Goal: Task Accomplishment & Management: Manage account settings

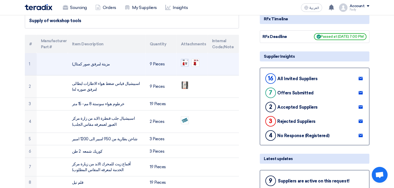
click at [183, 61] on img at bounding box center [184, 62] width 7 height 7
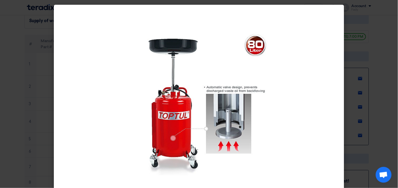
click at [355, 49] on modal-container at bounding box center [199, 94] width 398 height 188
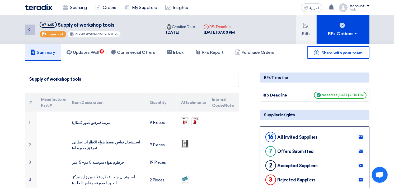
click at [30, 28] on use at bounding box center [29, 30] width 2 height 4
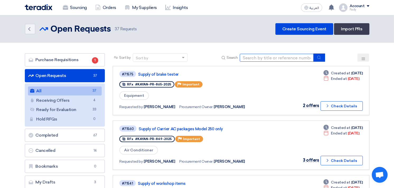
click at [266, 54] on input at bounding box center [277, 58] width 74 height 8
type input "skoda"
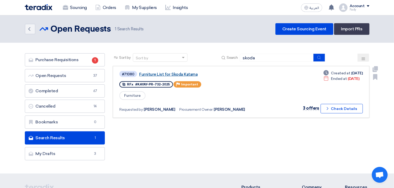
click at [184, 72] on link "Furniture List for Skoda Katama" at bounding box center [205, 74] width 132 height 5
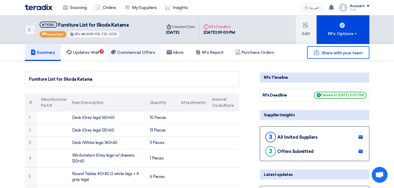
click at [140, 53] on h5 "Commercial Offers" at bounding box center [133, 52] width 44 height 5
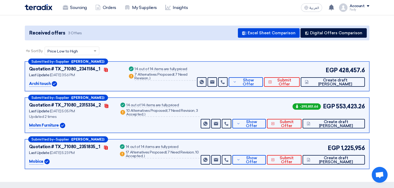
scroll to position [59, 0]
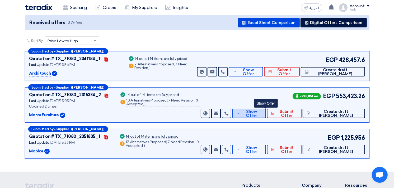
click at [266, 117] on button "Show Offer" at bounding box center [249, 114] width 34 height 10
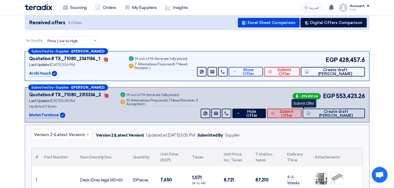
click at [297, 114] on span "Submit Offer" at bounding box center [286, 114] width 21 height 8
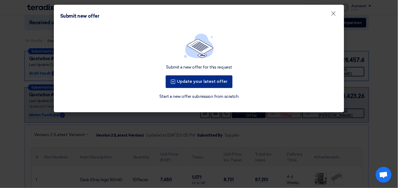
click at [220, 81] on button "Update your latest offer" at bounding box center [199, 82] width 67 height 13
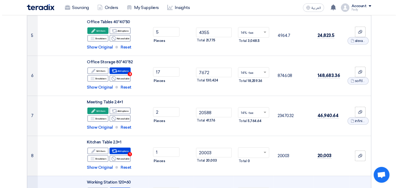
scroll to position [176, 0]
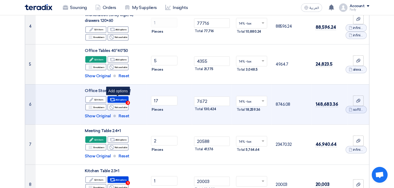
click at [124, 99] on div "Alternative Add options 3" at bounding box center [118, 99] width 21 height 7
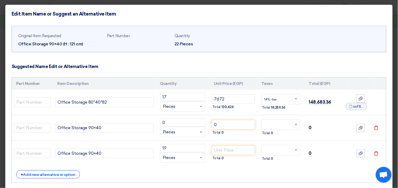
click at [290, 46] on div "Original Item Requested Office Storage 90×40 (H : 121 cm) Part Number Quantity …" at bounding box center [199, 40] width 362 height 19
click at [284, 65] on div "Suggested Name Edit or Alternative Item" at bounding box center [199, 67] width 375 height 12
click at [226, 26] on div "Original Item Requested Office Storage 90×40 (H : 121 cm) Part Number Quantity …" at bounding box center [199, 39] width 375 height 27
click at [236, 70] on div "Suggested Name Edit or Alternative Item" at bounding box center [199, 67] width 375 height 12
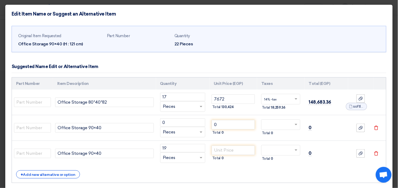
scroll to position [161, 0]
click at [365, 41] on div "Original Item Requested Office Storage 90×40 (H : 121 cm) Part Number Quantity …" at bounding box center [199, 40] width 362 height 19
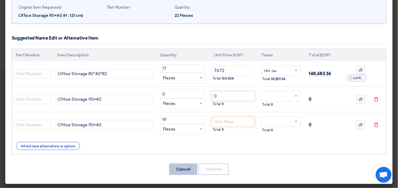
click at [187, 171] on button "Cancel" at bounding box center [183, 170] width 28 height 12
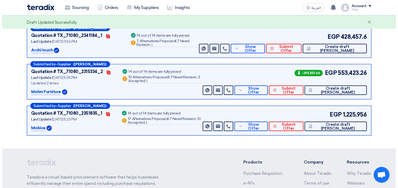
scroll to position [88, 0]
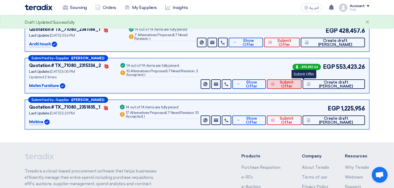
click at [297, 84] on span "Submit Offer" at bounding box center [286, 85] width 21 height 8
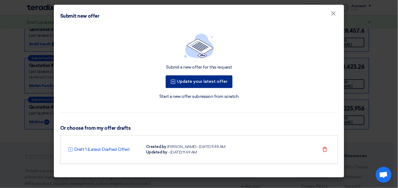
click at [218, 79] on button "Update your latest offer" at bounding box center [199, 82] width 67 height 13
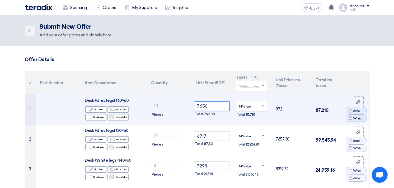
click at [204, 108] on input "7650" at bounding box center [212, 107] width 36 height 10
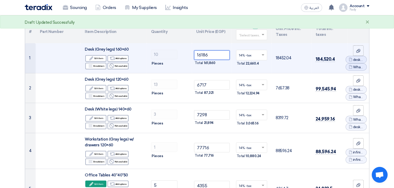
scroll to position [59, 0]
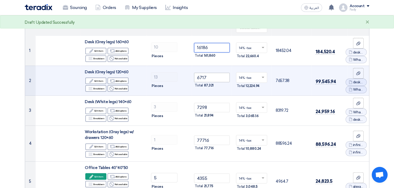
type input "16186"
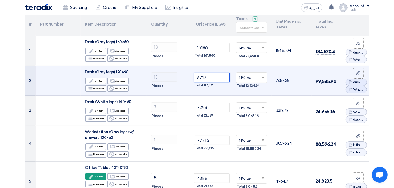
click at [202, 78] on input "6717" at bounding box center [212, 78] width 36 height 10
click at [202, 79] on input "6717" at bounding box center [212, 78] width 36 height 10
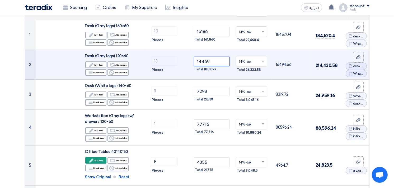
scroll to position [88, 0]
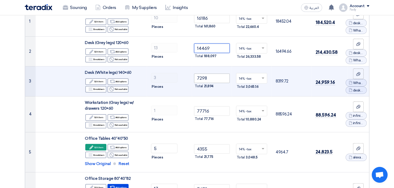
type input "14469"
click at [202, 79] on input "7298" at bounding box center [212, 79] width 36 height 10
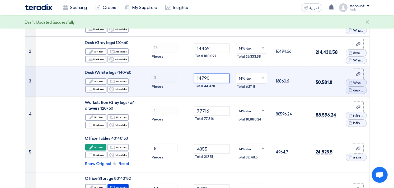
scroll to position [117, 0]
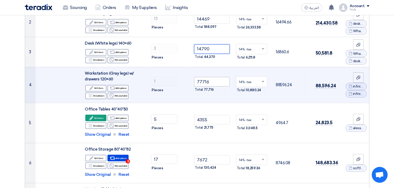
type input "14790"
click at [203, 81] on input "77716" at bounding box center [212, 82] width 36 height 10
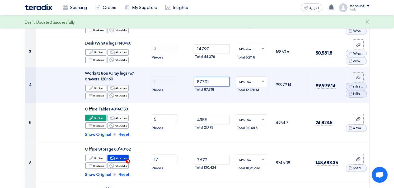
scroll to position [147, 0]
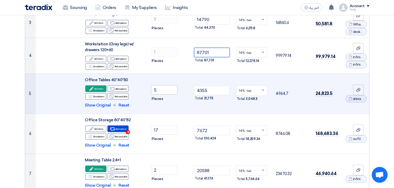
type input "87701"
drag, startPoint x: 157, startPoint y: 90, endPoint x: 141, endPoint y: 91, distance: 15.4
click at [141, 91] on tr "5 Office Tables 40*40*50 Edit Edit item Alternative 5 ×" at bounding box center [197, 94] width 344 height 40
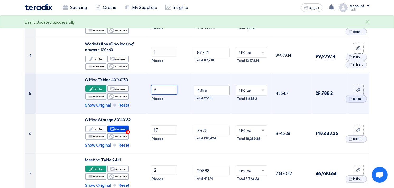
type input "6"
click at [201, 90] on input "4355" at bounding box center [212, 91] width 36 height 10
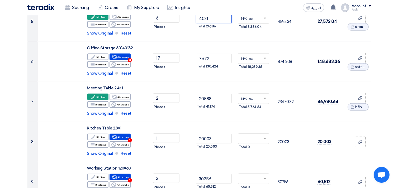
scroll to position [205, 0]
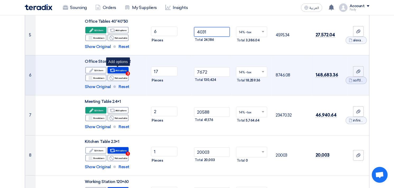
type input "4031"
click at [124, 69] on div "Alternative Add options 3" at bounding box center [118, 70] width 21 height 7
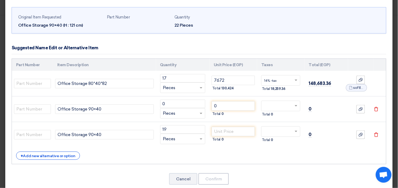
scroll to position [29, 0]
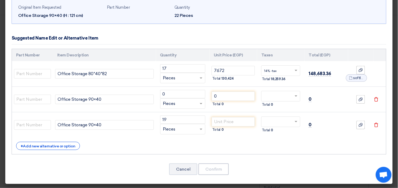
click at [374, 99] on icon "Delete" at bounding box center [376, 99] width 5 height 5
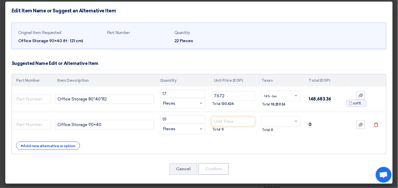
click at [374, 125] on icon "Delete" at bounding box center [376, 125] width 5 height 5
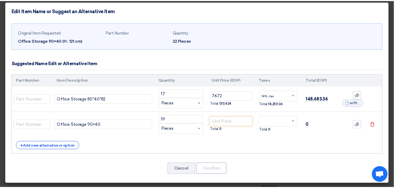
scroll to position [0, 0]
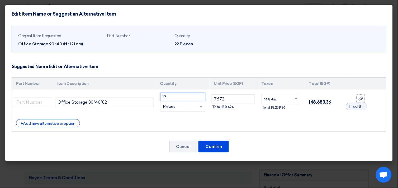
click at [165, 97] on input "17" at bounding box center [182, 97] width 45 height 8
type input "22"
click at [218, 100] on input "7672" at bounding box center [233, 100] width 43 height 10
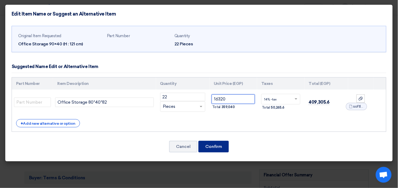
type input "16320"
click at [212, 144] on button "Confirm" at bounding box center [214, 147] width 30 height 12
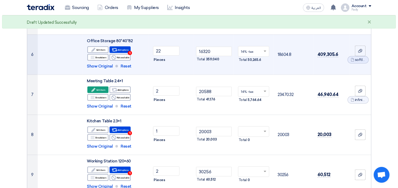
scroll to position [235, 0]
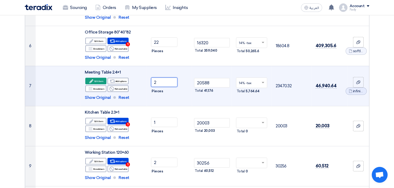
drag, startPoint x: 160, startPoint y: 81, endPoint x: 149, endPoint y: 82, distance: 11.4
click at [149, 82] on td "2 Pieces" at bounding box center [169, 86] width 45 height 40
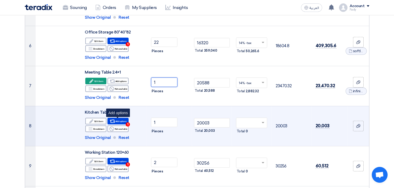
type input "1"
click at [120, 122] on div "Alternative Add options 1" at bounding box center [118, 121] width 21 height 7
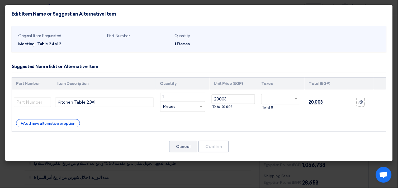
click at [344, 173] on modal-container "Edit Item Name or Suggest an Alternative Item Original Item Requested Meeting T…" at bounding box center [199, 94] width 398 height 188
click at [223, 101] on input "20003" at bounding box center [233, 100] width 43 height 10
click at [223, 99] on input "20003" at bounding box center [233, 100] width 43 height 10
type input "23218"
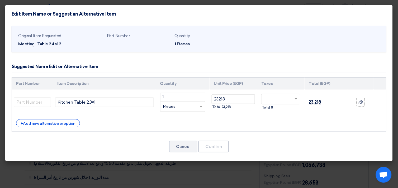
click at [242, 174] on modal-container "Edit Item Name or Suggest an Alternative Item Original Item Requested Meeting T…" at bounding box center [199, 94] width 398 height 188
click at [186, 146] on button "Cancel" at bounding box center [183, 147] width 28 height 12
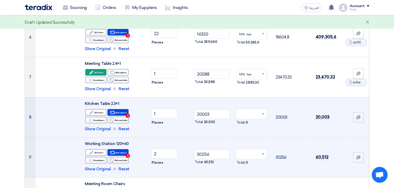
scroll to position [241, 0]
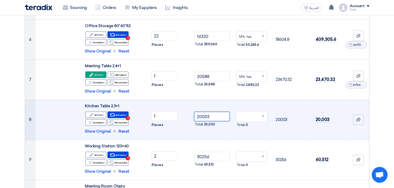
click at [206, 118] on input "20003" at bounding box center [212, 117] width 36 height 10
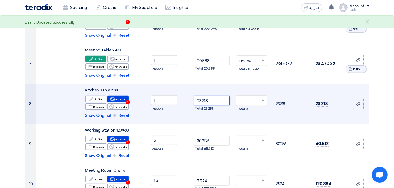
scroll to position [270, 0]
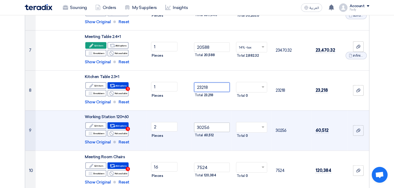
type input "23218"
click at [204, 128] on input "30256" at bounding box center [212, 128] width 36 height 10
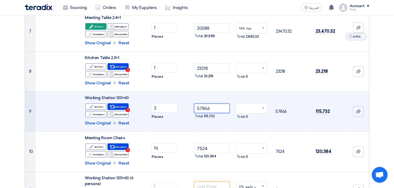
scroll to position [300, 0]
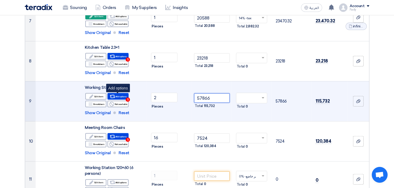
type input "57866"
click at [120, 97] on div "Alternative Add options 1" at bounding box center [118, 96] width 21 height 7
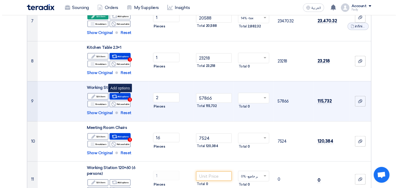
scroll to position [259, 0]
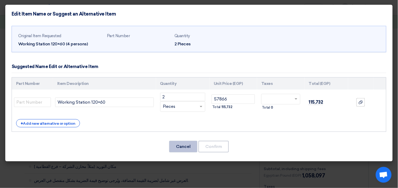
click at [181, 144] on button "Cancel" at bounding box center [183, 147] width 28 height 12
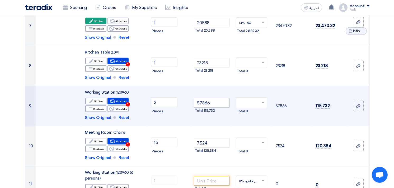
scroll to position [324, 0]
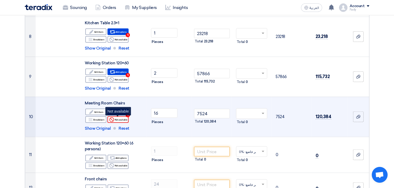
click at [120, 118] on div "Reject Not available" at bounding box center [118, 120] width 21 height 7
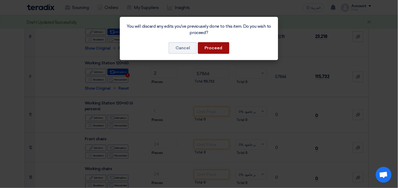
click at [221, 44] on button "Proceed" at bounding box center [213, 48] width 31 height 12
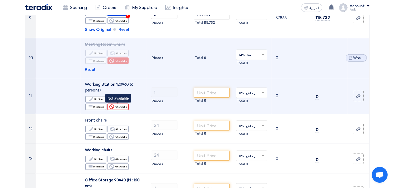
scroll to position [353, 0]
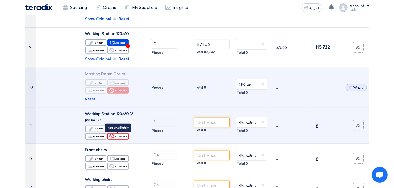
click at [123, 136] on div "Reject Not available" at bounding box center [118, 136] width 21 height 7
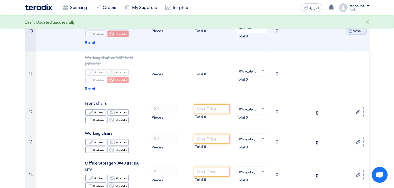
scroll to position [412, 0]
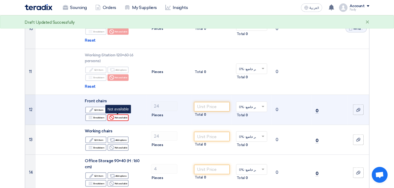
click at [123, 117] on div "Reject Not available" at bounding box center [118, 118] width 21 height 7
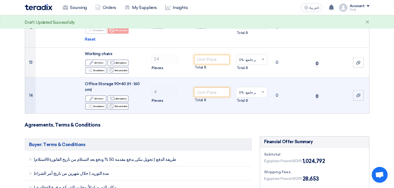
scroll to position [500, 0]
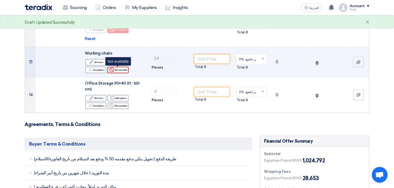
click at [123, 69] on div "Reject Not available" at bounding box center [118, 70] width 21 height 7
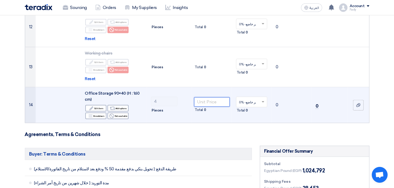
click at [205, 103] on input "number" at bounding box center [212, 102] width 36 height 10
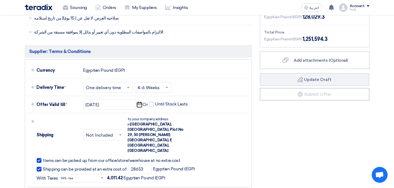
scroll to position [706, 0]
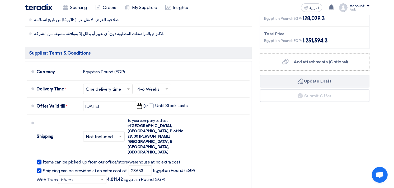
type input "17530"
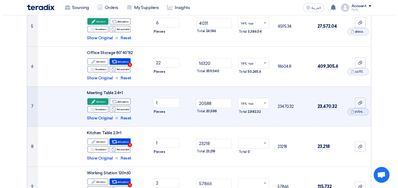
scroll to position [236, 0]
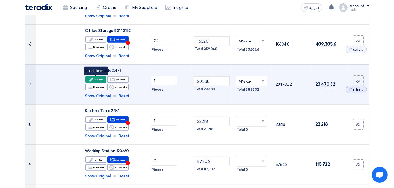
click at [99, 80] on div "Edit Edit item" at bounding box center [95, 79] width 21 height 7
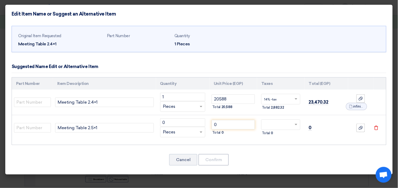
click at [377, 128] on icon "Delete" at bounding box center [376, 128] width 5 height 5
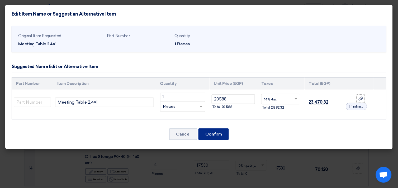
click at [217, 133] on button "Confirm" at bounding box center [214, 135] width 30 height 12
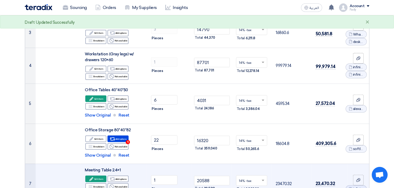
scroll to position [176, 0]
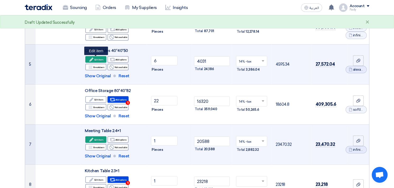
click at [96, 58] on div "Edit Edit item" at bounding box center [95, 59] width 21 height 7
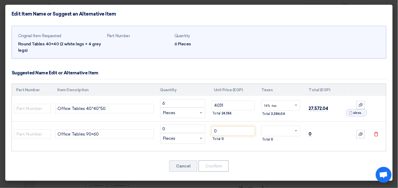
click at [377, 136] on icon "Delete" at bounding box center [376, 134] width 5 height 5
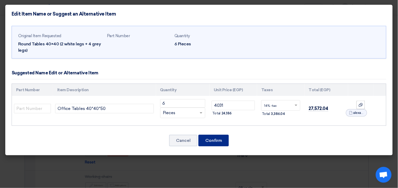
click at [217, 137] on button "Confirm" at bounding box center [214, 141] width 30 height 12
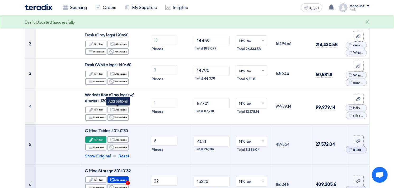
scroll to position [117, 0]
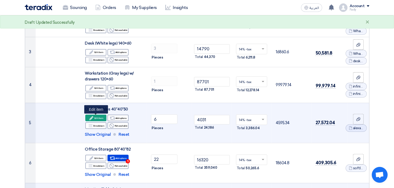
click at [94, 116] on icon "Edit" at bounding box center [91, 118] width 5 height 5
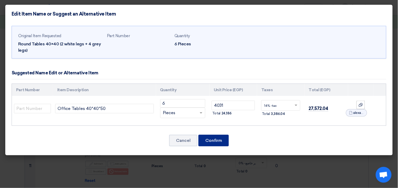
click at [220, 141] on button "Confirm" at bounding box center [214, 141] width 30 height 12
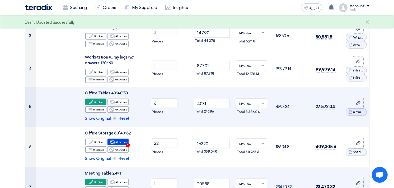
scroll to position [147, 0]
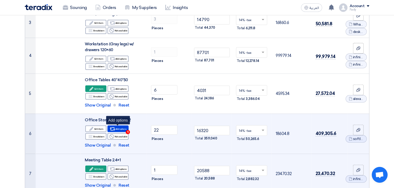
click at [121, 129] on div "Alternative Add options 1" at bounding box center [118, 129] width 21 height 7
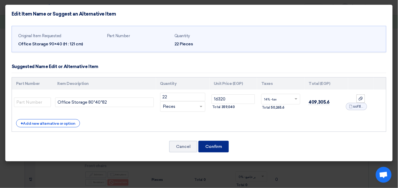
click at [217, 147] on button "Confirm" at bounding box center [214, 147] width 30 height 12
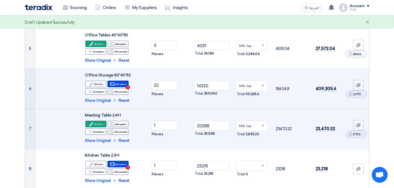
scroll to position [205, 0]
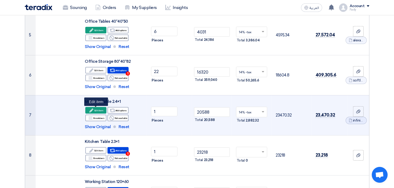
click at [99, 109] on div "Edit Edit item" at bounding box center [95, 110] width 21 height 7
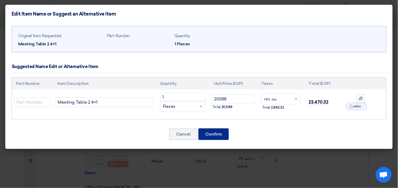
click at [212, 135] on button "Confirm" at bounding box center [214, 135] width 30 height 12
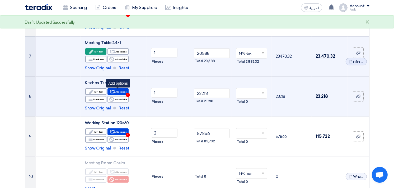
click at [126, 94] on span "1" at bounding box center [128, 95] width 4 height 4
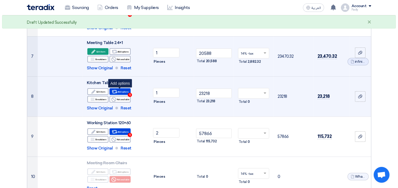
scroll to position [224, 0]
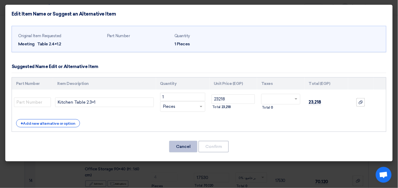
click at [186, 145] on button "Cancel" at bounding box center [183, 147] width 28 height 12
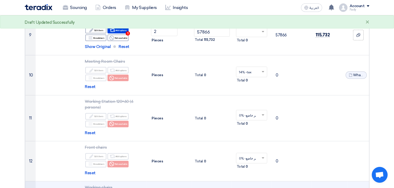
scroll to position [307, 0]
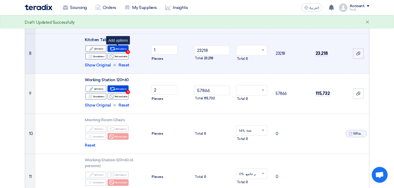
click at [121, 48] on div "Alternative Add options 1" at bounding box center [118, 48] width 21 height 7
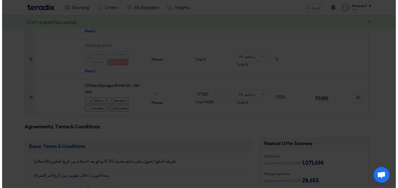
scroll to position [227, 0]
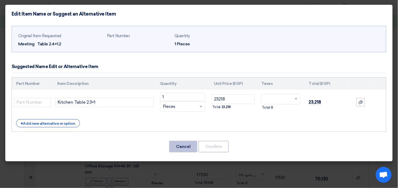
click at [189, 143] on button "Cancel" at bounding box center [183, 147] width 28 height 12
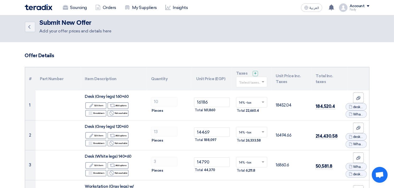
scroll to position [0, 0]
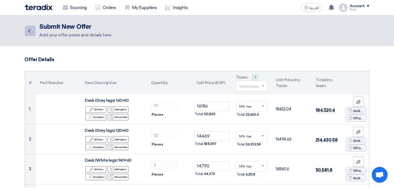
click at [28, 31] on icon "Back" at bounding box center [29, 31] width 6 height 6
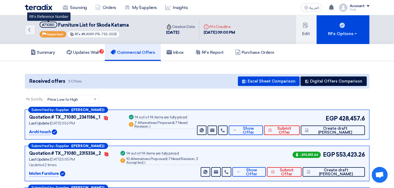
click at [49, 25] on div "#71080" at bounding box center [48, 24] width 12 height 3
copy div "71080"
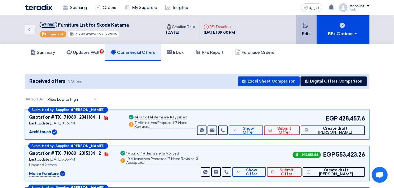
click at [315, 26] on button "Edit" at bounding box center [306, 29] width 21 height 29
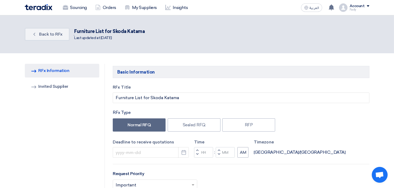
type input "[DATE]"
type input "09"
type input "00"
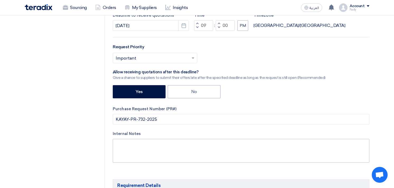
scroll to position [29, 0]
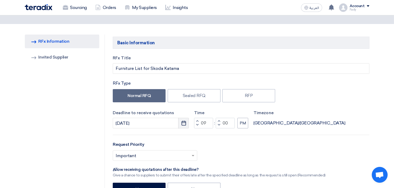
click at [184, 120] on button "Pick a date" at bounding box center [183, 123] width 11 height 11
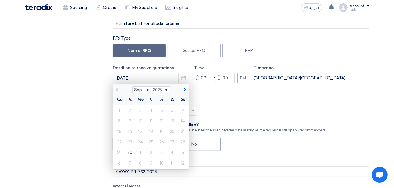
scroll to position [117, 0]
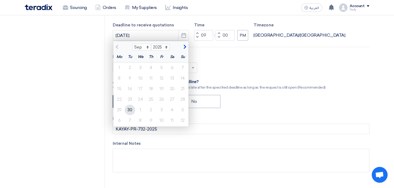
click at [129, 107] on div "30" at bounding box center [130, 110] width 11 height 11
type input "[DATE]"
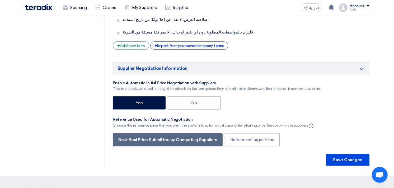
scroll to position [1351, 0]
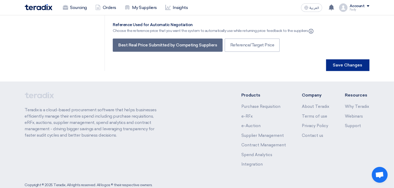
click at [350, 59] on button "Save Changes" at bounding box center [347, 65] width 43 height 12
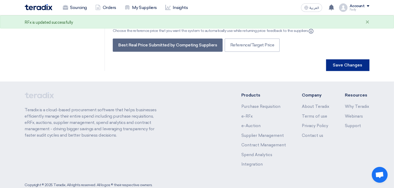
scroll to position [0, 0]
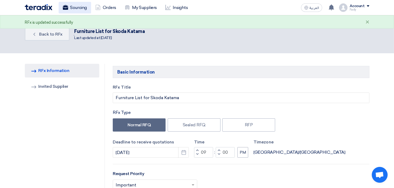
click at [73, 6] on link "Sourcing" at bounding box center [75, 8] width 32 height 12
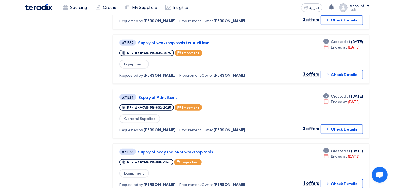
scroll to position [440, 0]
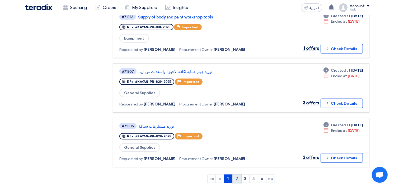
click at [236, 175] on link "2" at bounding box center [236, 179] width 9 height 8
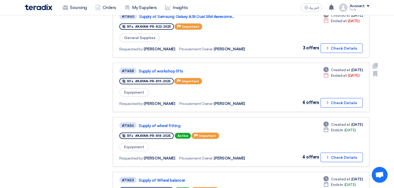
scroll to position [235, 0]
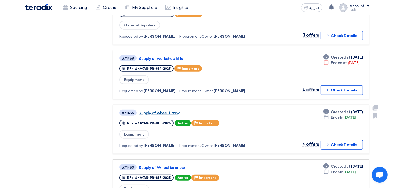
click at [160, 111] on link "Supply of wheel fitting" at bounding box center [205, 113] width 132 height 5
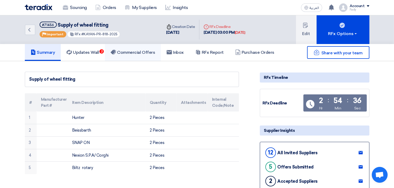
click at [142, 48] on link "Commercial Offers" at bounding box center [133, 52] width 56 height 17
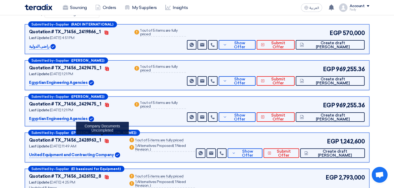
scroll to position [88, 0]
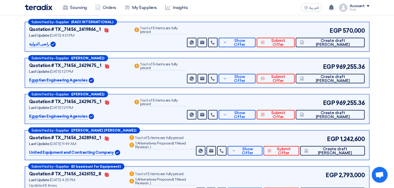
click at [274, 72] on div "EGP 969,255.36 Send Message Send Message" at bounding box center [275, 73] width 179 height 21
click at [252, 78] on span "Show Offer" at bounding box center [240, 79] width 23 height 8
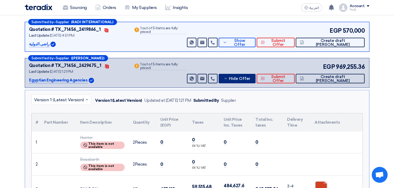
scroll to position [147, 0]
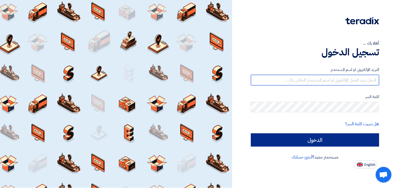
type input "fady.mahmoud@eaec.com.eg"
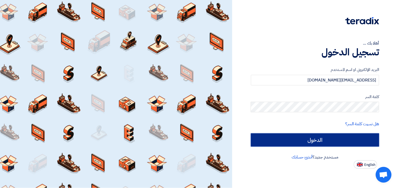
click at [329, 139] on input "الدخول" at bounding box center [315, 140] width 128 height 13
type input "Sign in"
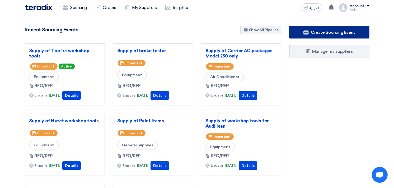
click at [324, 30] on span "Create Sourcing Event" at bounding box center [333, 32] width 44 height 5
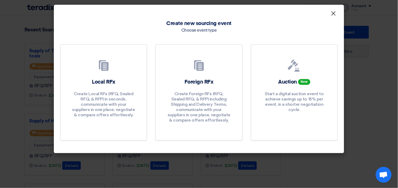
click at [335, 13] on span "×" at bounding box center [333, 15] width 5 height 11
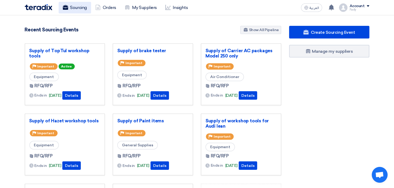
click at [75, 11] on link "Sourcing" at bounding box center [75, 8] width 32 height 12
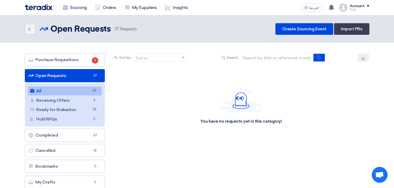
click at [49, 90] on link "All All 37" at bounding box center [65, 91] width 74 height 9
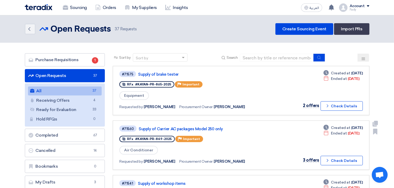
scroll to position [29, 0]
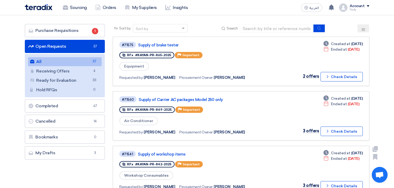
drag, startPoint x: 313, startPoint y: 142, endPoint x: 271, endPoint y: 152, distance: 42.7
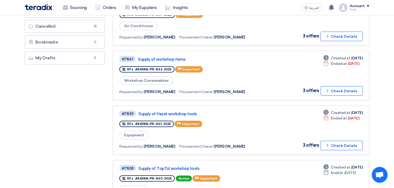
scroll to position [147, 0]
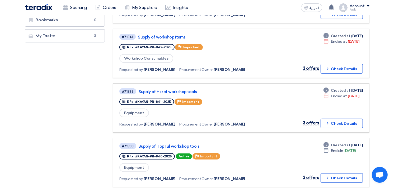
drag, startPoint x: 279, startPoint y: 96, endPoint x: 282, endPoint y: 94, distance: 3.4
click at [280, 96] on div "#71539 Supply of Hazet workshop tools RFx #KAYAN-PR-841-2025 Priority Important…" at bounding box center [240, 108] width 243 height 40
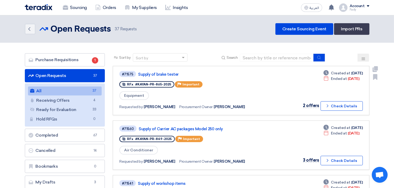
scroll to position [29, 0]
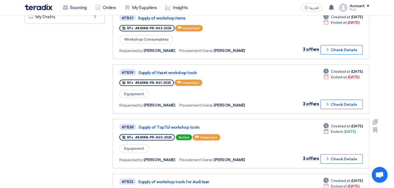
scroll to position [147, 0]
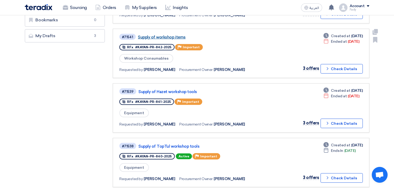
click at [175, 35] on link "Supply of workshop items" at bounding box center [204, 37] width 132 height 5
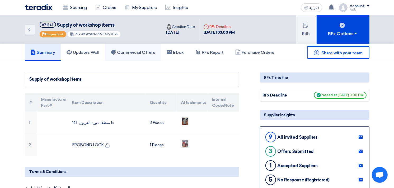
click at [135, 48] on link "Commercial Offers" at bounding box center [133, 52] width 56 height 17
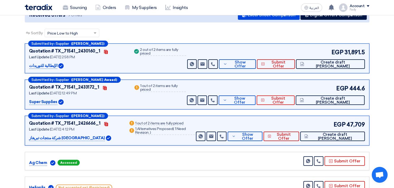
scroll to position [88, 0]
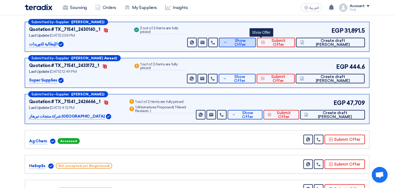
click at [252, 41] on span "Show Offer" at bounding box center [240, 43] width 23 height 8
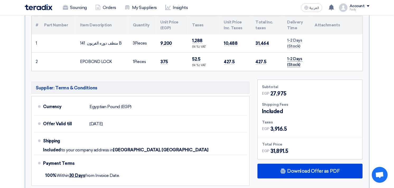
scroll to position [264, 0]
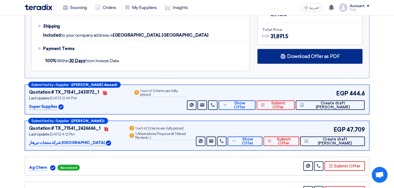
click at [303, 55] on span "Download Offer as PDF" at bounding box center [313, 56] width 53 height 5
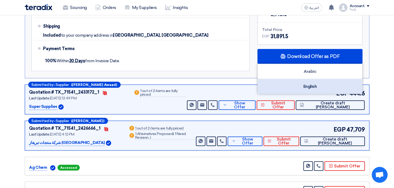
click at [315, 84] on div "English" at bounding box center [310, 86] width 105 height 15
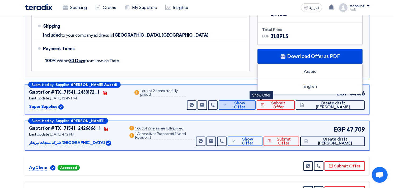
click at [252, 102] on span "Show Offer" at bounding box center [240, 105] width 23 height 8
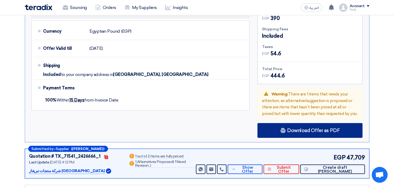
click at [281, 129] on div "Download Offer as PDF" at bounding box center [310, 130] width 105 height 15
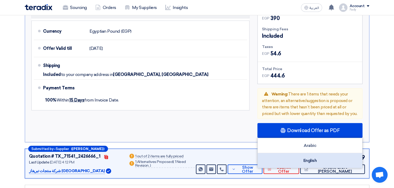
click at [312, 161] on div "English" at bounding box center [310, 160] width 105 height 15
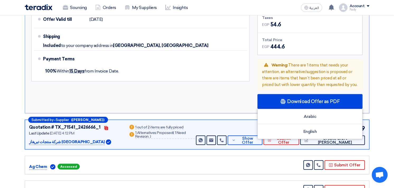
scroll to position [352, 0]
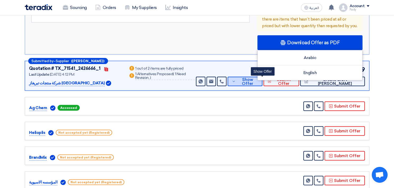
click at [236, 80] on icon at bounding box center [234, 82] width 4 height 4
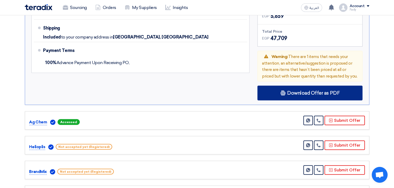
click at [286, 86] on div "Download Offer as PDF" at bounding box center [310, 93] width 105 height 15
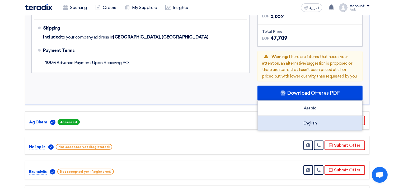
click at [312, 120] on div "English" at bounding box center [310, 123] width 105 height 15
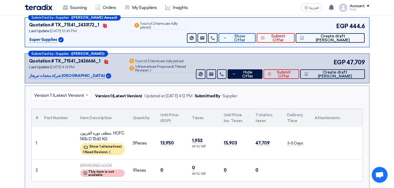
scroll to position [117, 0]
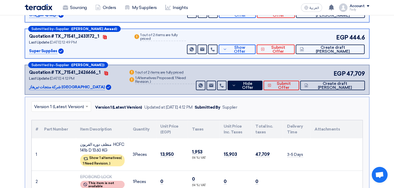
click at [99, 149] on div "منظف دوره الفريون HCFC 141b D 13.60 KG" at bounding box center [102, 148] width 44 height 12
copy td "منظف دوره الفريون HCFC 141b D 13.60 KG"
click at [105, 157] on div "Show 1 alternatives ( 1 Need Revision, )" at bounding box center [102, 161] width 44 height 12
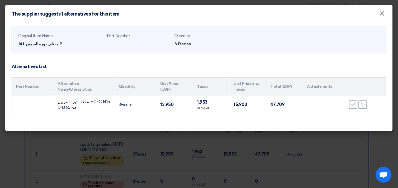
click at [383, 14] on span "×" at bounding box center [382, 15] width 5 height 11
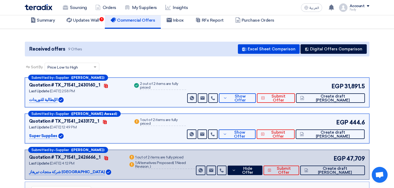
scroll to position [29, 0]
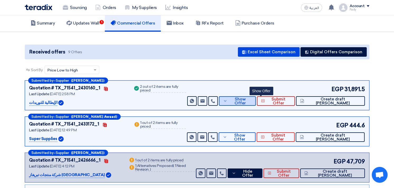
click at [252, 101] on span "Show Offer" at bounding box center [240, 101] width 23 height 8
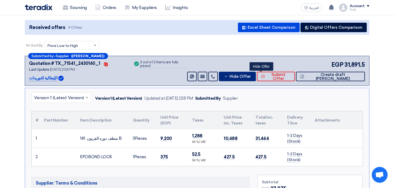
scroll to position [117, 0]
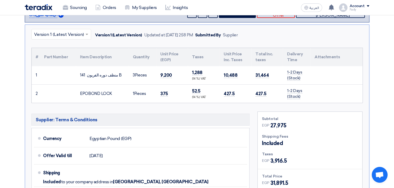
click at [91, 94] on div "EPOBOND LOCK" at bounding box center [102, 94] width 44 height 6
drag, startPoint x: 113, startPoint y: 93, endPoint x: 77, endPoint y: 96, distance: 36.0
click at [77, 96] on td "EPOBOND LOCK" at bounding box center [102, 94] width 53 height 18
copy div "EPOBOND LOCK"
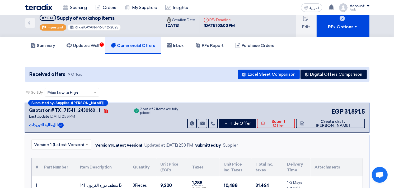
scroll to position [0, 0]
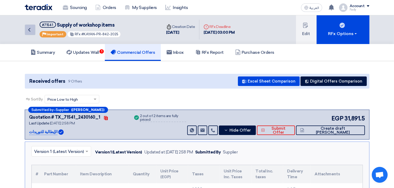
click at [28, 26] on link "Back" at bounding box center [30, 30] width 11 height 11
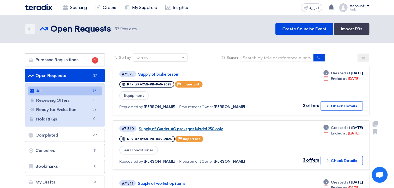
click at [197, 128] on link "Supply of Carrier AC packages Model 250 only" at bounding box center [205, 129] width 132 height 5
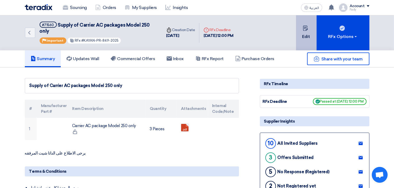
click at [312, 28] on button "Edit" at bounding box center [306, 32] width 21 height 35
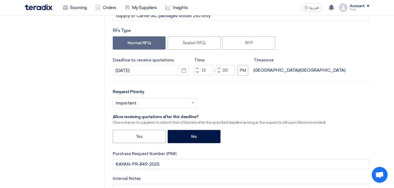
scroll to position [88, 0]
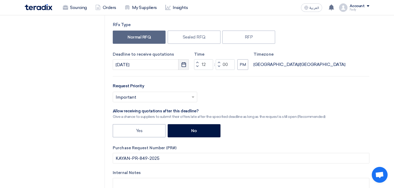
click at [184, 61] on button "Pick a date" at bounding box center [183, 64] width 11 height 11
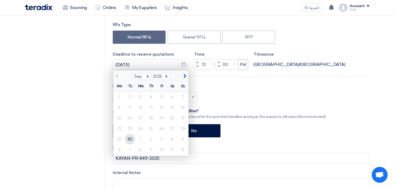
click at [128, 139] on div "30" at bounding box center [130, 139] width 11 height 11
type input "[DATE]"
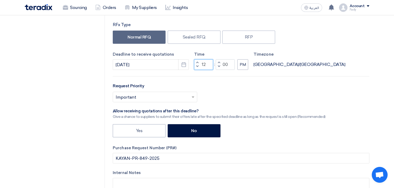
click at [204, 64] on input "12" at bounding box center [203, 64] width 19 height 11
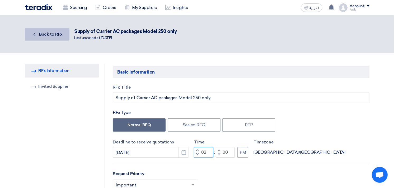
type input "02"
click at [43, 35] on span "Back to RFx" at bounding box center [51, 34] width 24 height 5
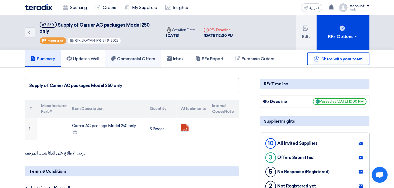
click at [148, 56] on h5 "Commercial Offers" at bounding box center [133, 58] width 44 height 5
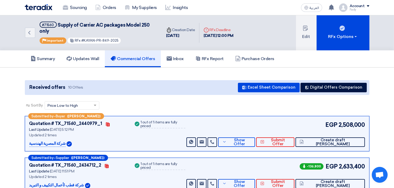
scroll to position [29, 0]
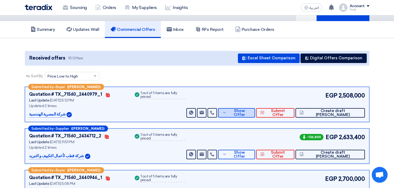
click at [270, 117] on div "Submitted by – Buyer (Fady Mahmoud) Quotation # TX_71560_2440979_1 Contacts Las…" at bounding box center [197, 104] width 345 height 35
click at [251, 113] on span "Show Offer" at bounding box center [239, 113] width 23 height 8
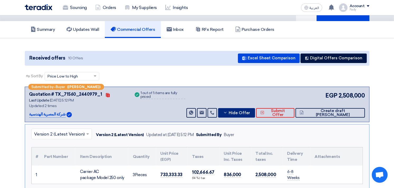
scroll to position [117, 0]
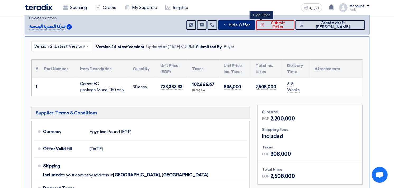
click at [255, 28] on button "Hide Offer" at bounding box center [236, 25] width 37 height 10
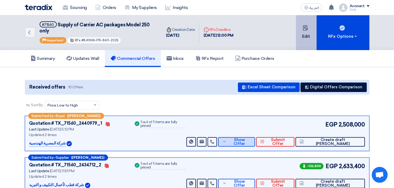
scroll to position [0, 0]
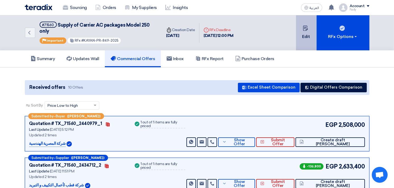
click at [307, 38] on button "Edit" at bounding box center [306, 32] width 21 height 35
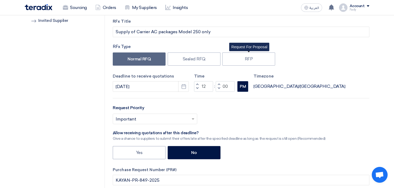
scroll to position [59, 0]
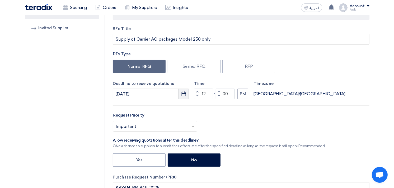
click at [185, 94] on icon "Pick a date" at bounding box center [183, 93] width 5 height 5
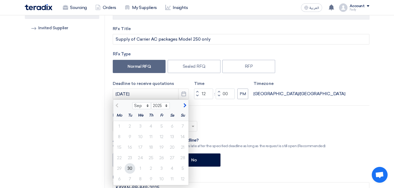
click at [130, 167] on div "30" at bounding box center [130, 169] width 11 height 11
type input "[DATE]"
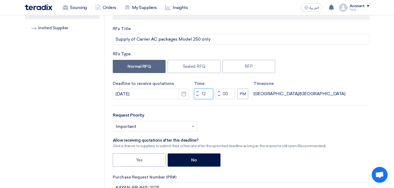
click at [203, 96] on input "12" at bounding box center [203, 94] width 19 height 11
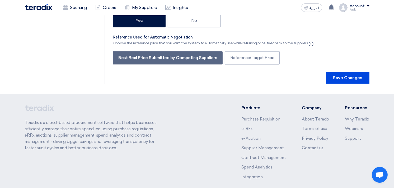
scroll to position [1028, 0]
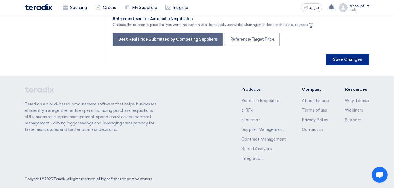
type input "03"
click at [356, 54] on button "Save Changes" at bounding box center [347, 60] width 43 height 12
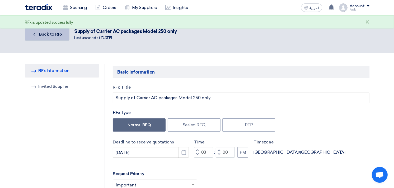
click at [47, 32] on span "Back to RFx" at bounding box center [51, 34] width 24 height 5
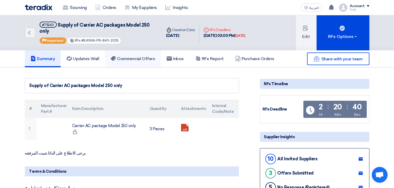
click at [133, 56] on h5 "Commercial Offers" at bounding box center [133, 58] width 44 height 5
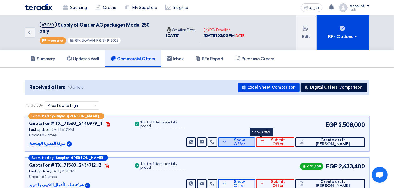
click at [255, 146] on button "Show Offer" at bounding box center [236, 143] width 37 height 10
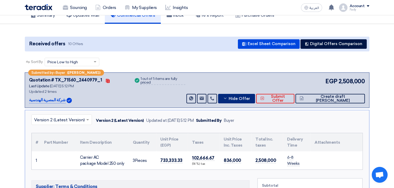
scroll to position [88, 0]
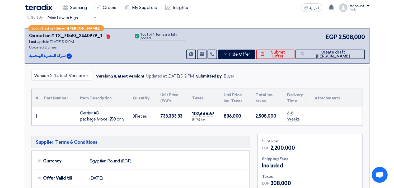
click at [272, 20] on div "Sort By Sort by × Price Low to High ×" at bounding box center [197, 20] width 345 height 15
click at [255, 25] on div "Sort By Sort by × Price Low to High ×" at bounding box center [197, 20] width 345 height 15
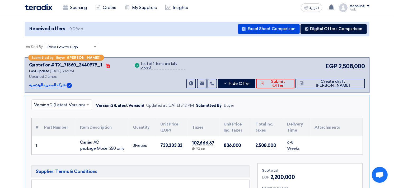
scroll to position [0, 0]
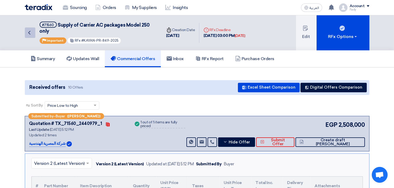
click at [31, 31] on icon "Back" at bounding box center [29, 33] width 6 height 6
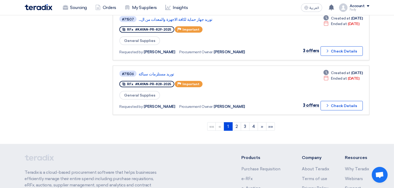
scroll to position [499, 0]
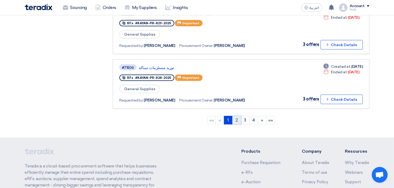
click at [236, 116] on link "2" at bounding box center [236, 120] width 9 height 8
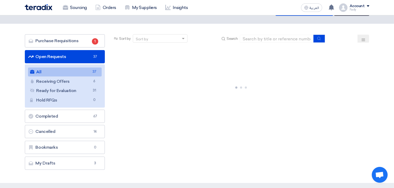
scroll to position [29, 0]
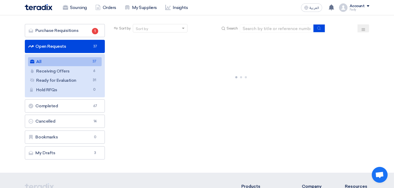
click at [55, 61] on link "All All 37" at bounding box center [65, 61] width 74 height 9
